Goal: Transaction & Acquisition: Book appointment/travel/reservation

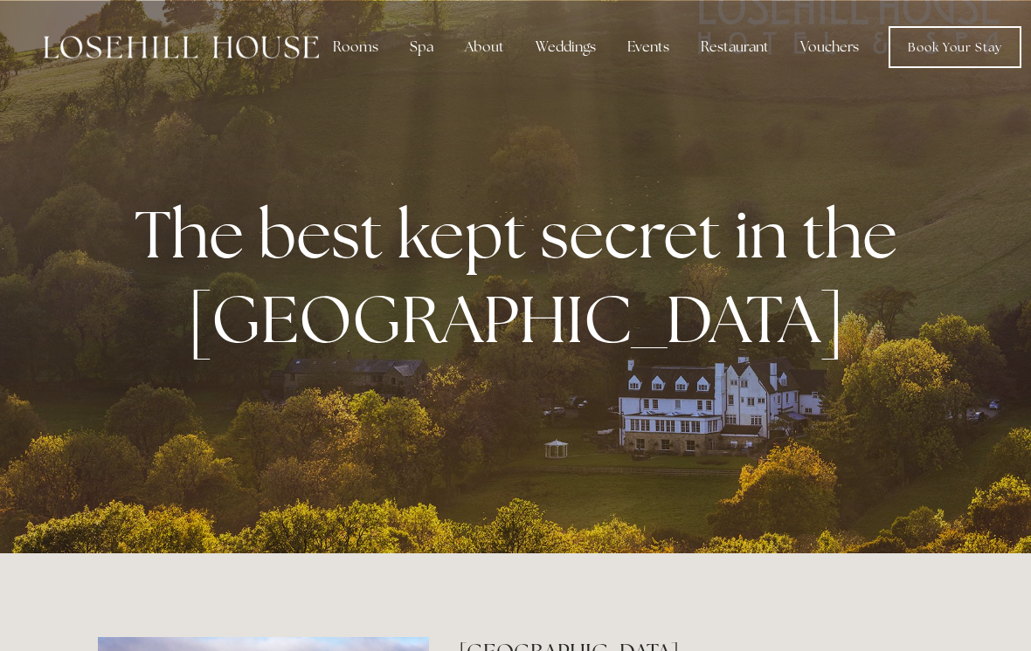
click at [956, 54] on link "Book Your Stay" at bounding box center [954, 47] width 133 height 42
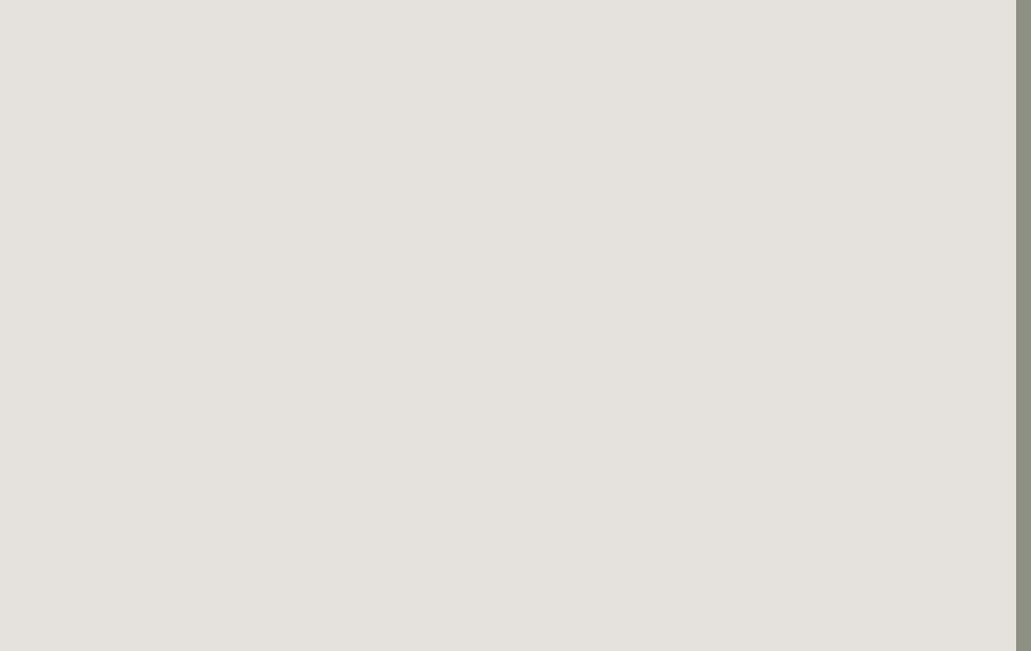
scroll to position [0, 15]
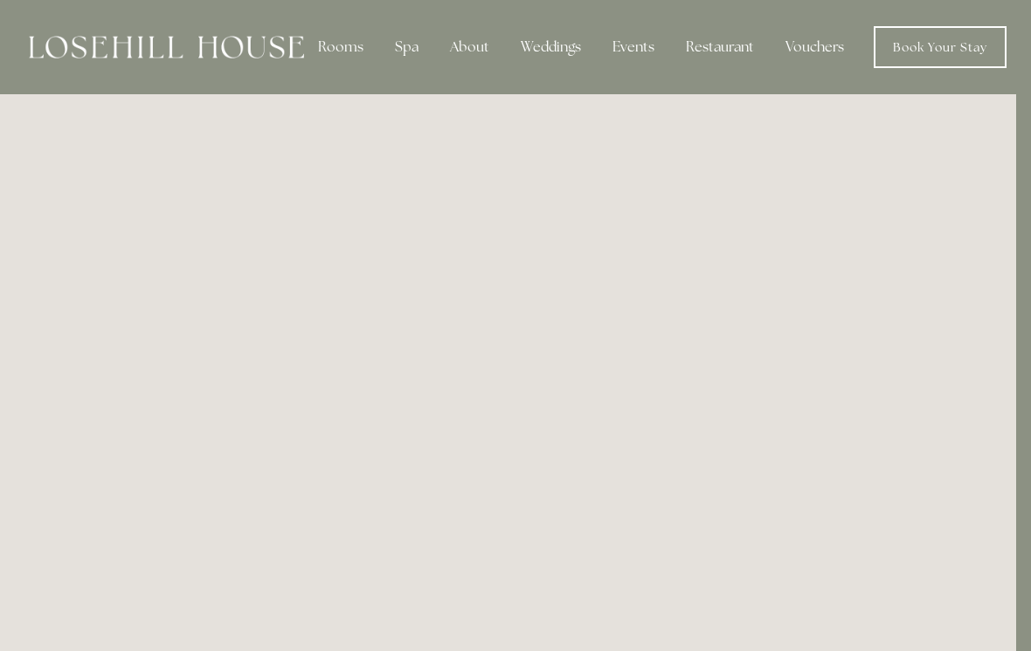
click at [338, 44] on div "Rooms" at bounding box center [340, 47] width 73 height 35
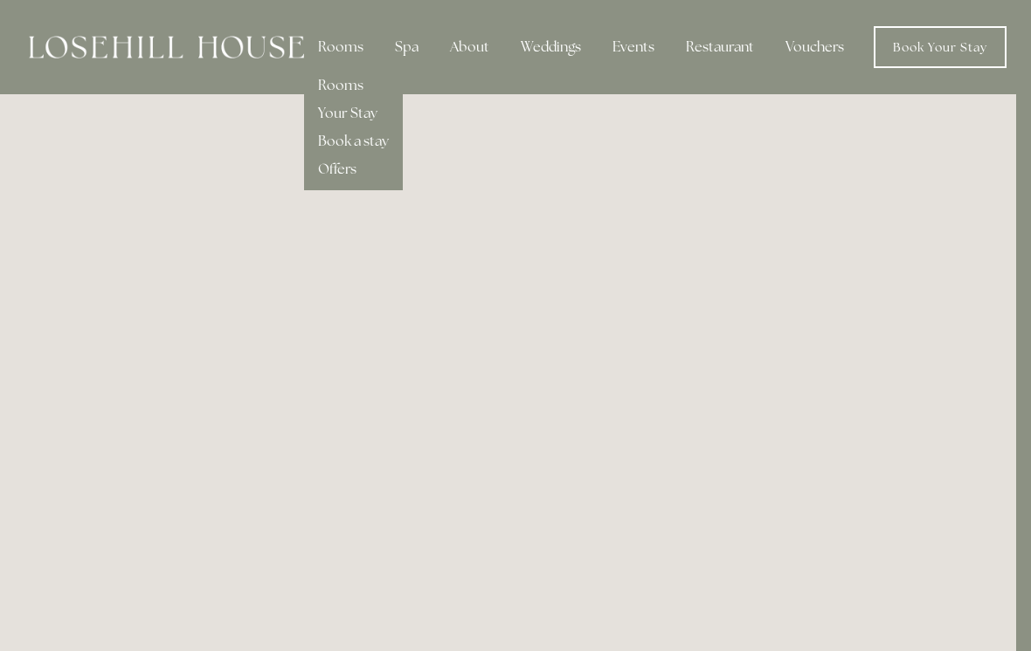
click at [350, 86] on link "Rooms" at bounding box center [340, 85] width 45 height 18
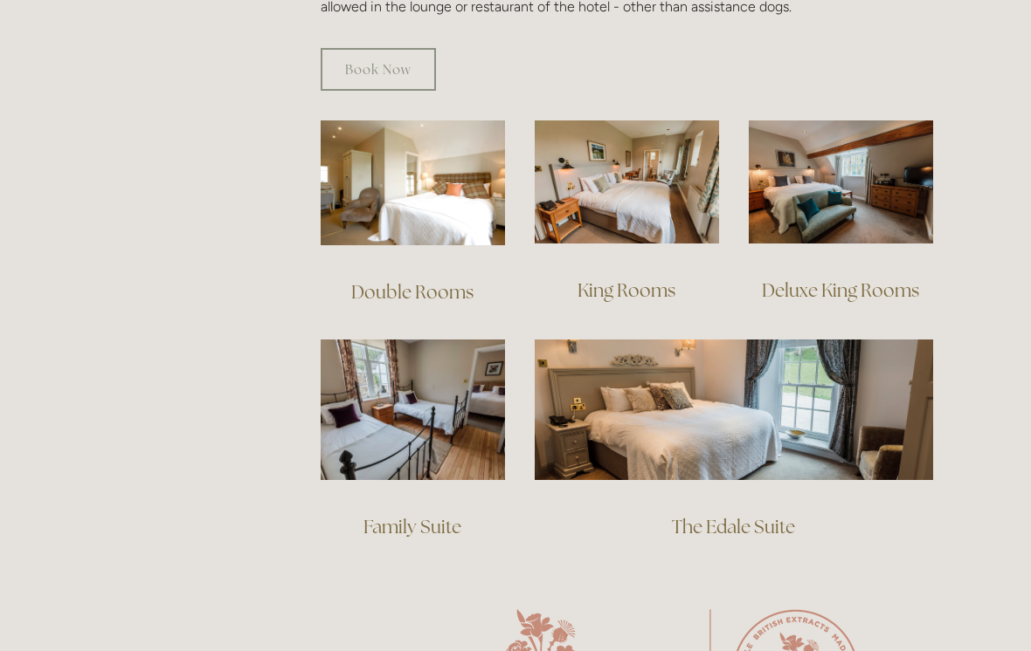
scroll to position [1183, 0]
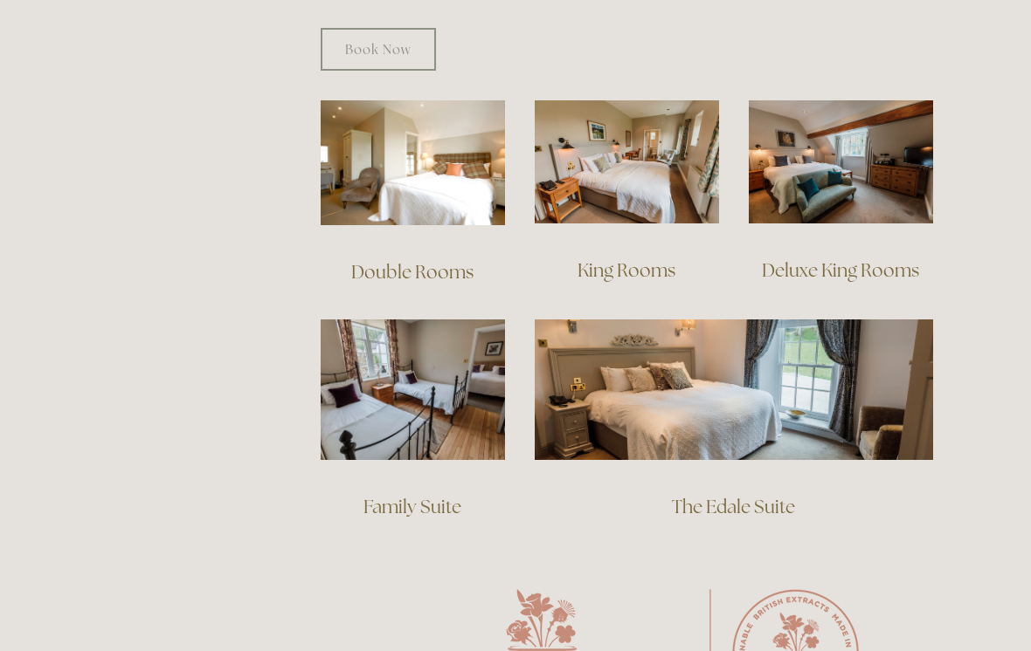
click at [763, 367] on img at bounding box center [733, 390] width 398 height 140
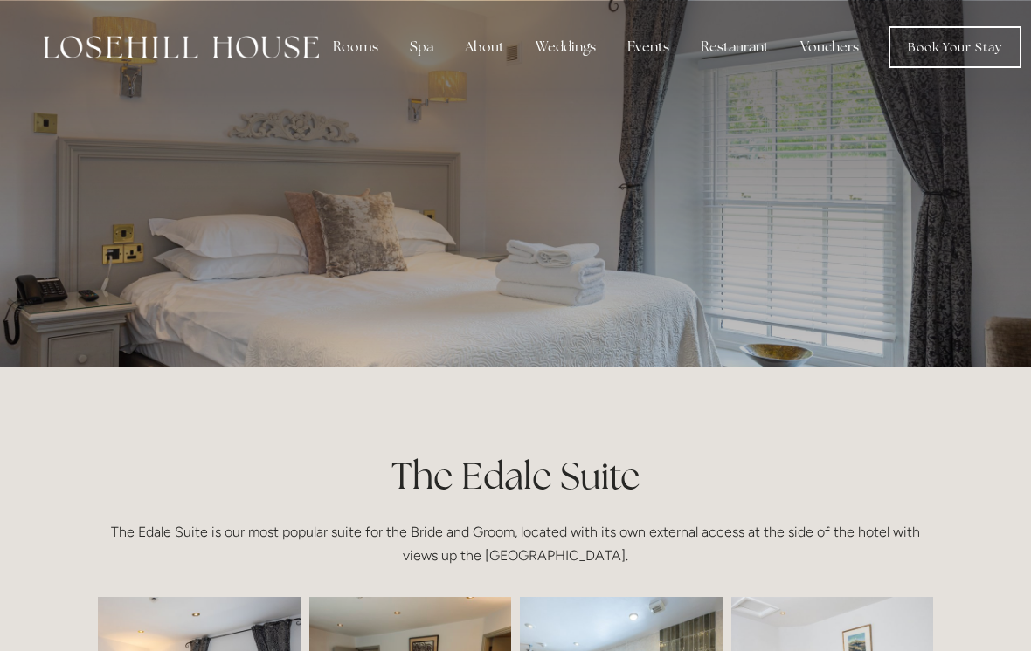
click at [361, 39] on div "Rooms" at bounding box center [355, 47] width 73 height 35
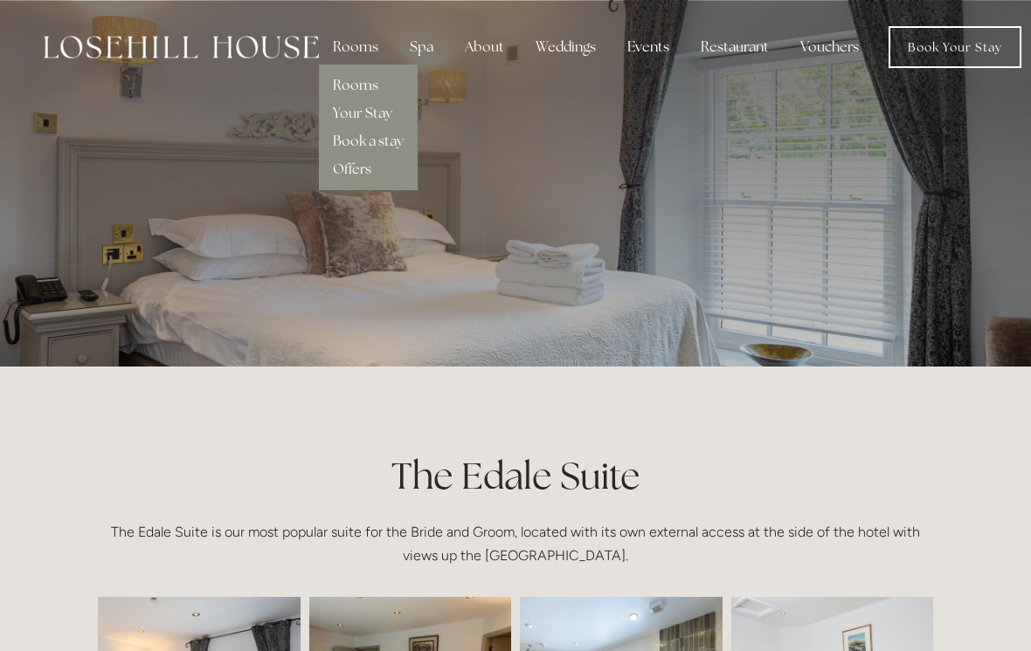
click at [366, 77] on link "Rooms" at bounding box center [355, 85] width 45 height 18
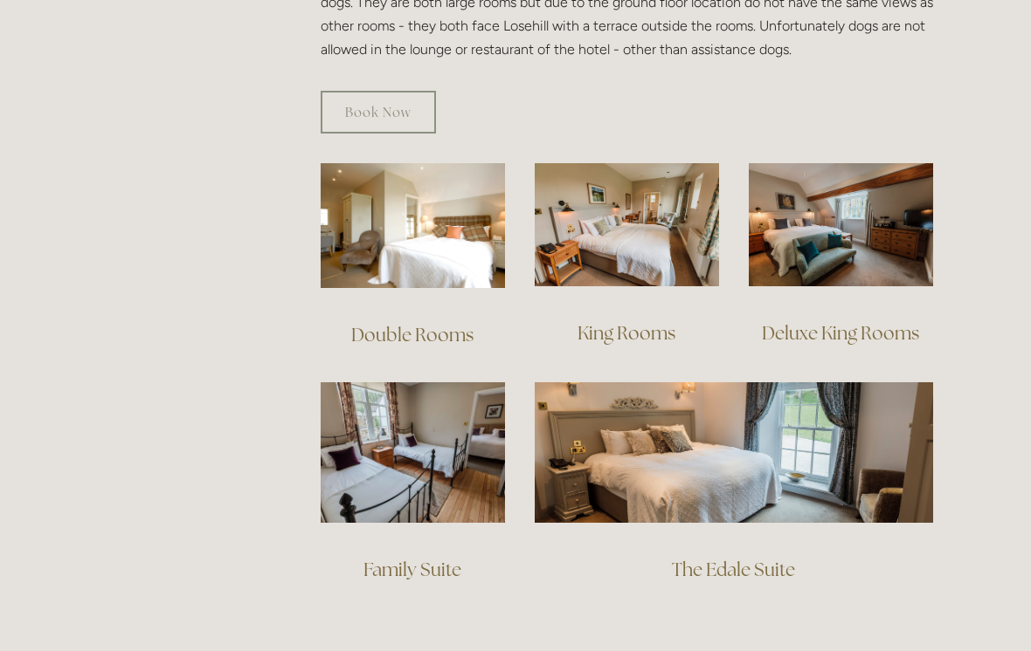
scroll to position [1120, 0]
click at [840, 222] on img at bounding box center [840, 224] width 184 height 123
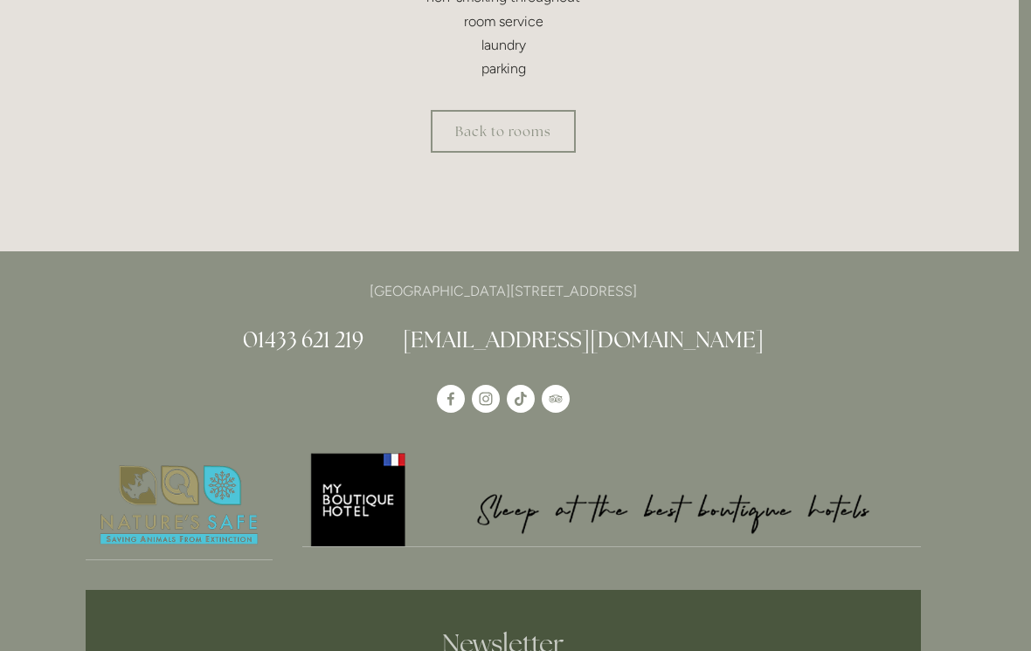
scroll to position [998, 12]
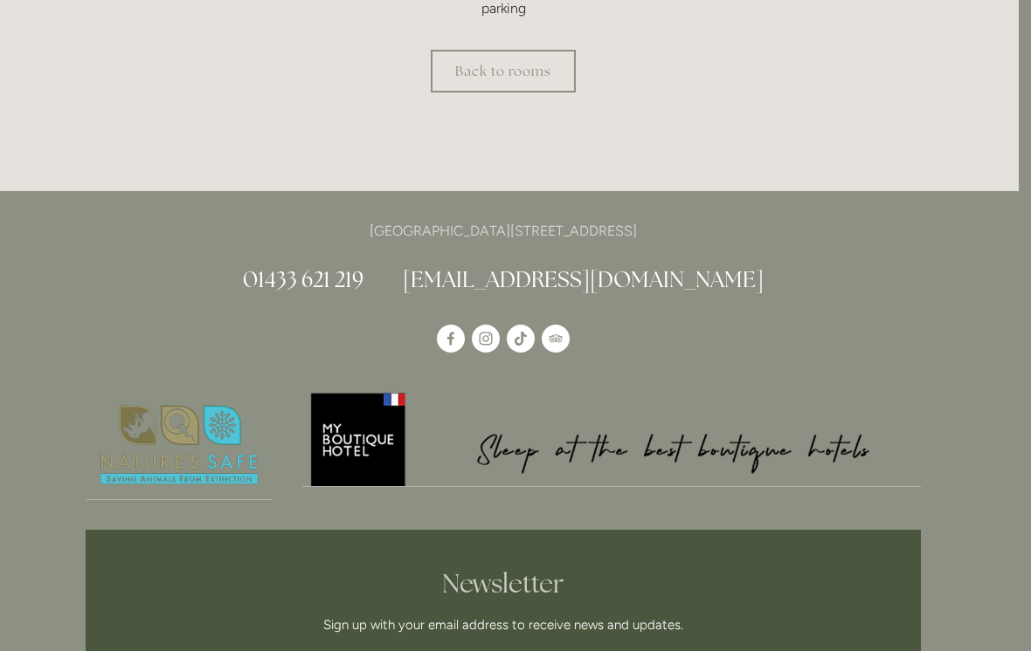
click at [520, 56] on link "Back to rooms" at bounding box center [503, 71] width 145 height 43
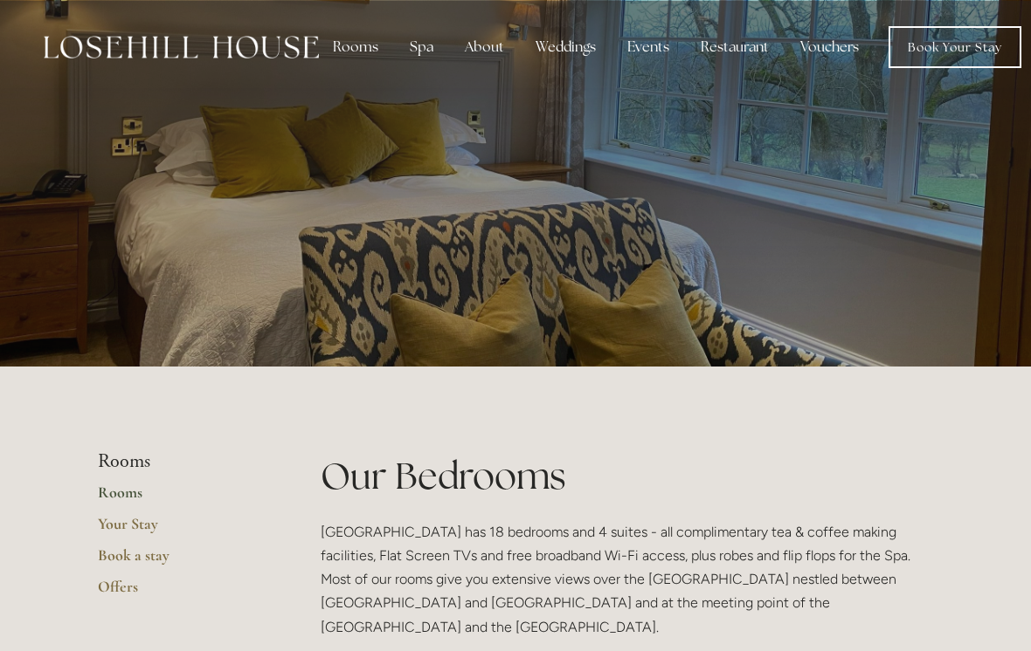
click at [947, 50] on link "Book Your Stay" at bounding box center [954, 47] width 133 height 42
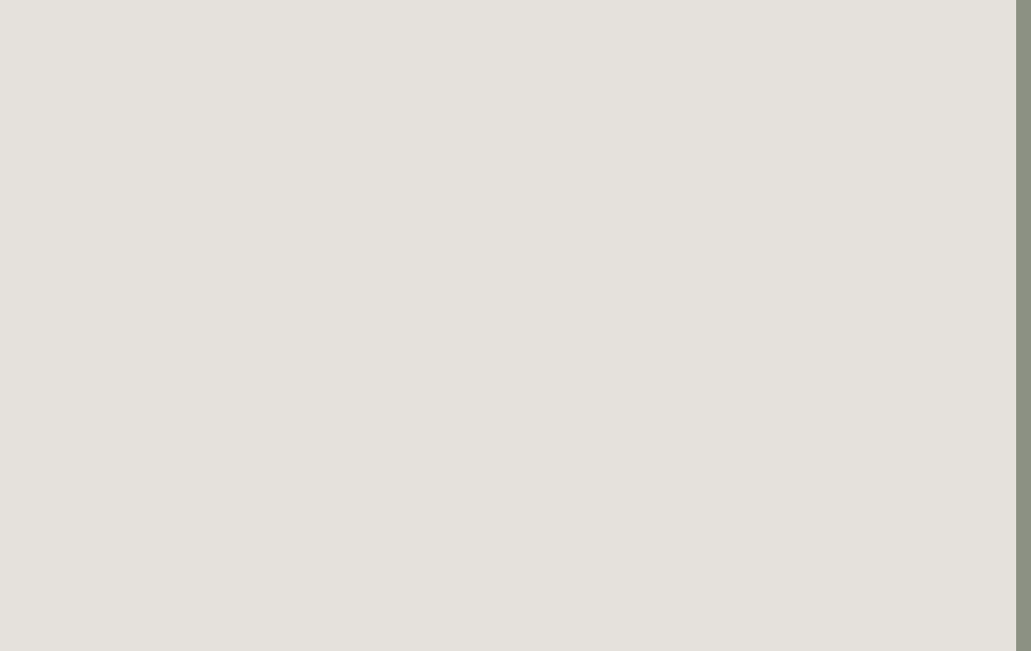
scroll to position [95, 15]
